Goal: Check status: Check status

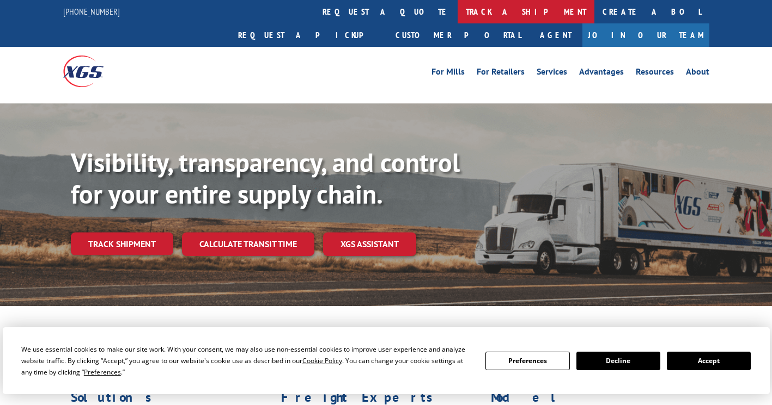
click at [457, 9] on link "track a shipment" at bounding box center [525, 11] width 137 height 23
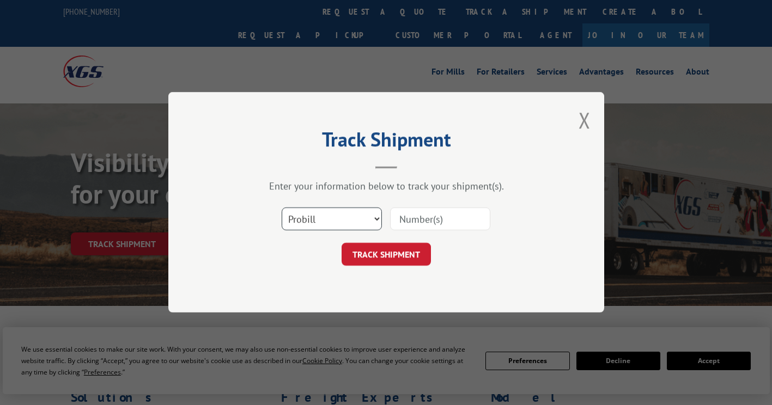
click at [327, 222] on select "Select category... Probill BOL PO" at bounding box center [332, 219] width 100 height 23
select select "po"
click at [282, 208] on select "Select category... Probill BOL PO" at bounding box center [332, 219] width 100 height 23
click at [411, 220] on input at bounding box center [440, 219] width 100 height 23
paste input "06540189"
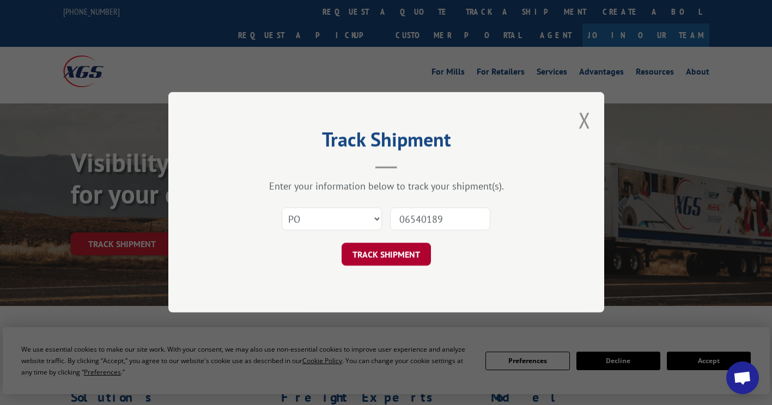
type input "06540189"
click at [393, 255] on button "TRACK SHIPMENT" at bounding box center [385, 254] width 89 height 23
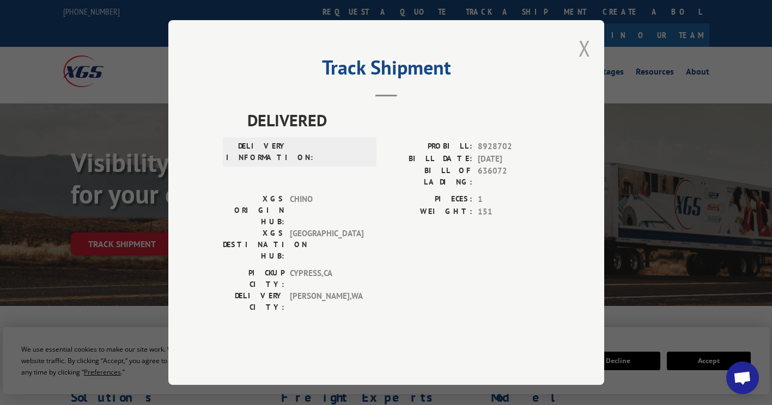
click at [585, 63] on button "Close modal" at bounding box center [584, 48] width 12 height 29
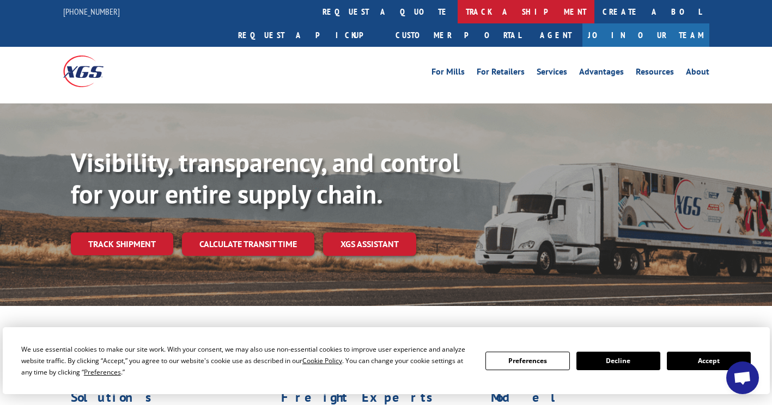
click at [457, 5] on link "track a shipment" at bounding box center [525, 11] width 137 height 23
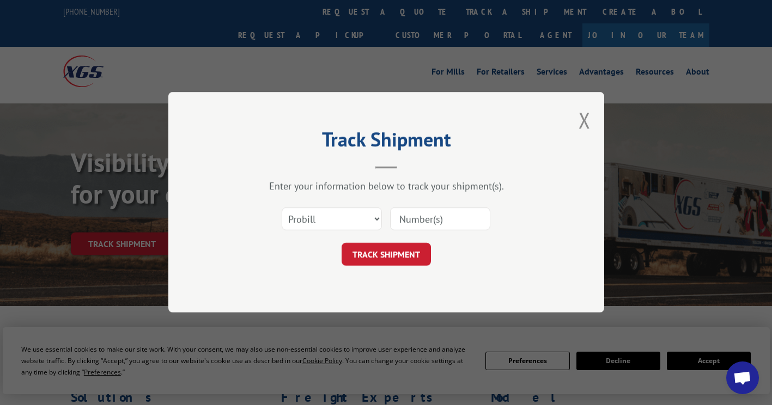
click at [401, 217] on input at bounding box center [440, 219] width 100 height 23
paste input "16998941"
type input "16998941"
click at [383, 248] on button "TRACK SHIPMENT" at bounding box center [385, 254] width 89 height 23
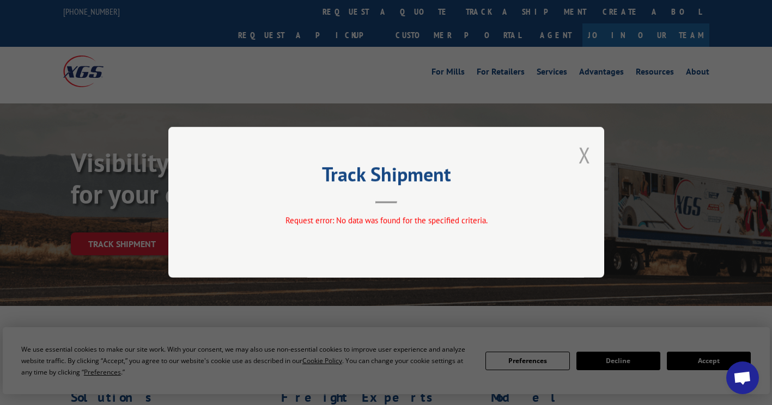
click at [581, 155] on button "Close modal" at bounding box center [584, 155] width 12 height 29
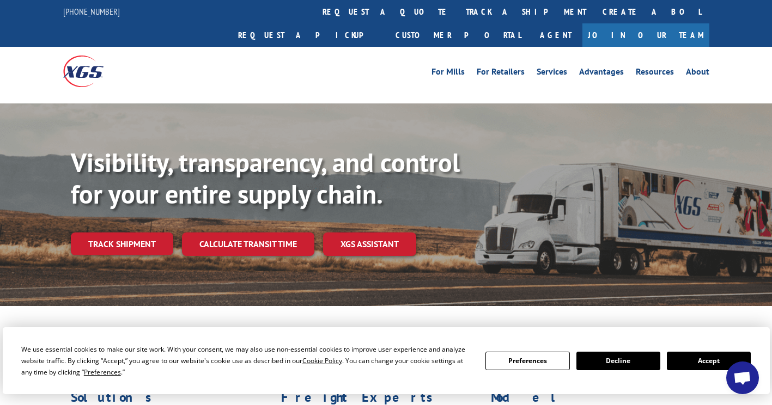
click at [707, 359] on button "Accept" at bounding box center [709, 361] width 84 height 19
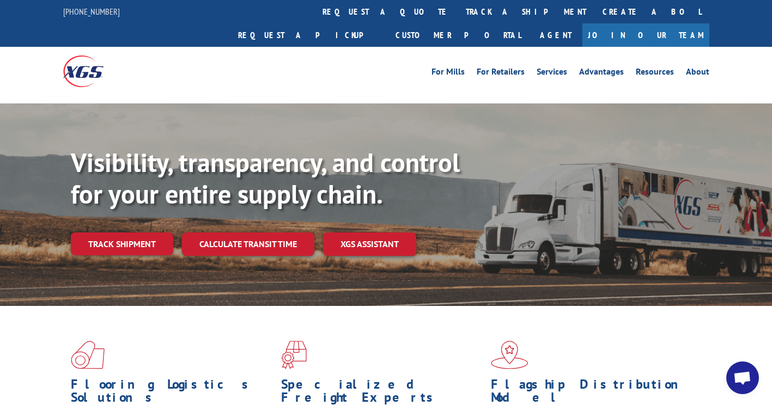
click at [735, 374] on span "Open chat" at bounding box center [742, 378] width 18 height 15
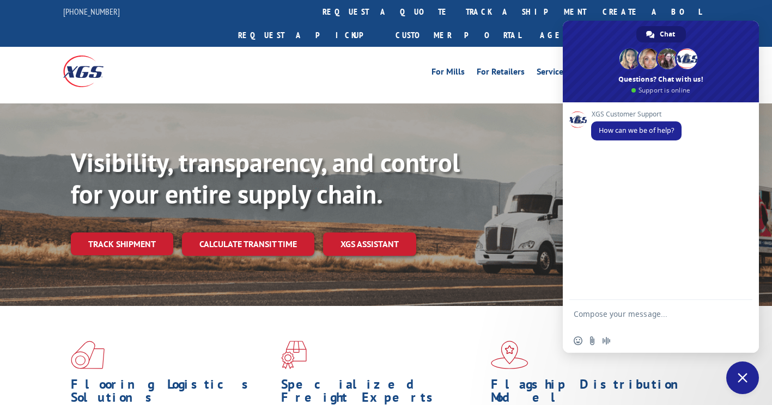
click at [585, 309] on form at bounding box center [648, 315] width 150 height 31
click at [607, 307] on form at bounding box center [648, 315] width 150 height 31
click at [605, 309] on form at bounding box center [648, 315] width 150 height 31
click at [597, 314] on textarea "Compose your message..." at bounding box center [648, 319] width 150 height 20
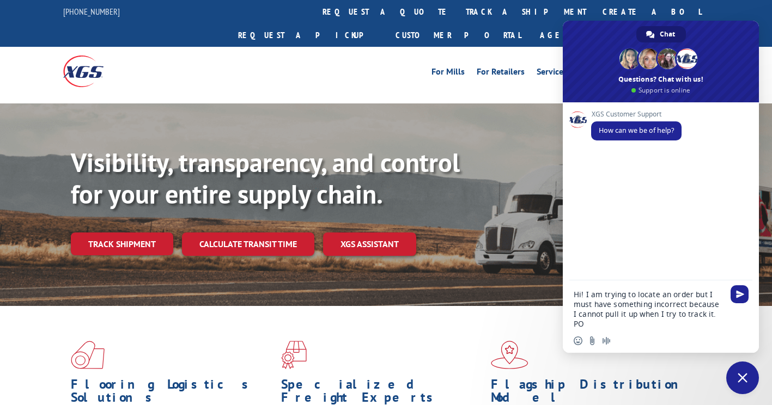
paste textarea "06540189"
click at [646, 321] on textarea "Hi! I am trying to locate an order but I must have something incorrect because …" at bounding box center [648, 309] width 150 height 39
paste textarea "16998941"
type textarea "Hi! I am trying to locate an order but I must have something incorrect because …"
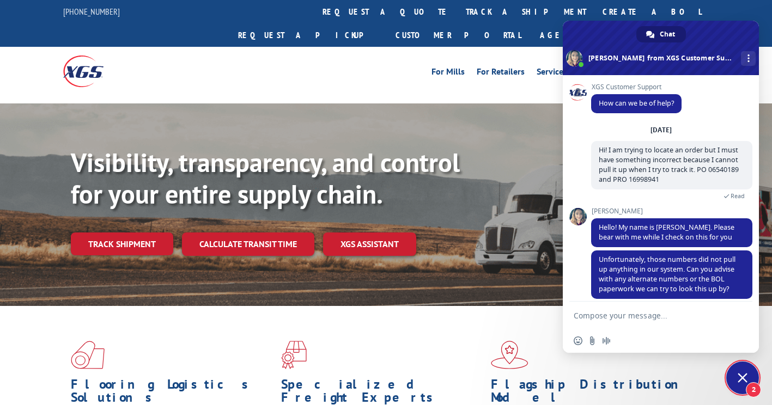
scroll to position [10, 0]
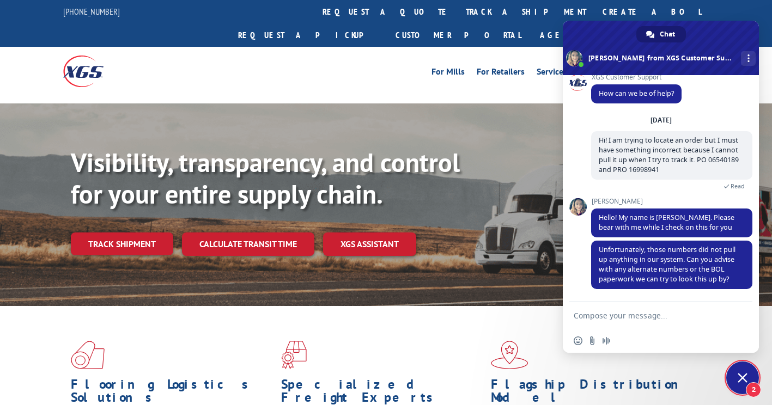
click at [658, 316] on textarea "Compose your message..." at bounding box center [648, 316] width 150 height 10
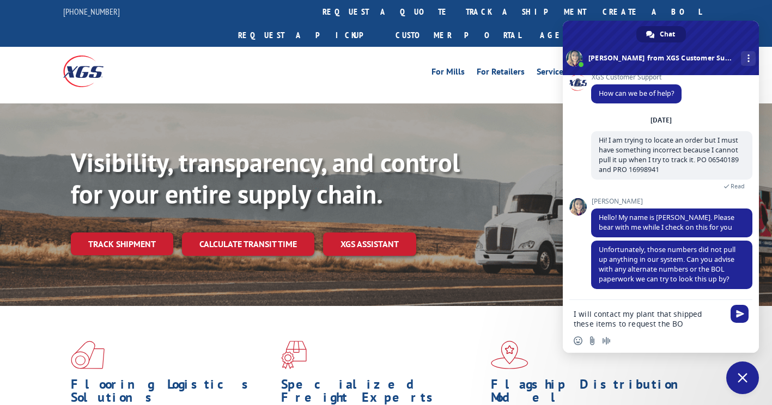
type textarea "I will contact my plant that shipped these items to request the BOL"
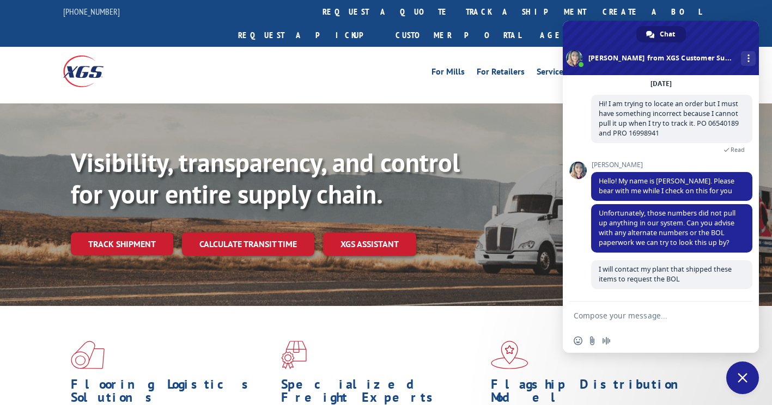
scroll to position [46, 0]
click at [744, 377] on span "Close chat" at bounding box center [742, 378] width 10 height 10
